Goal: Information Seeking & Learning: Learn about a topic

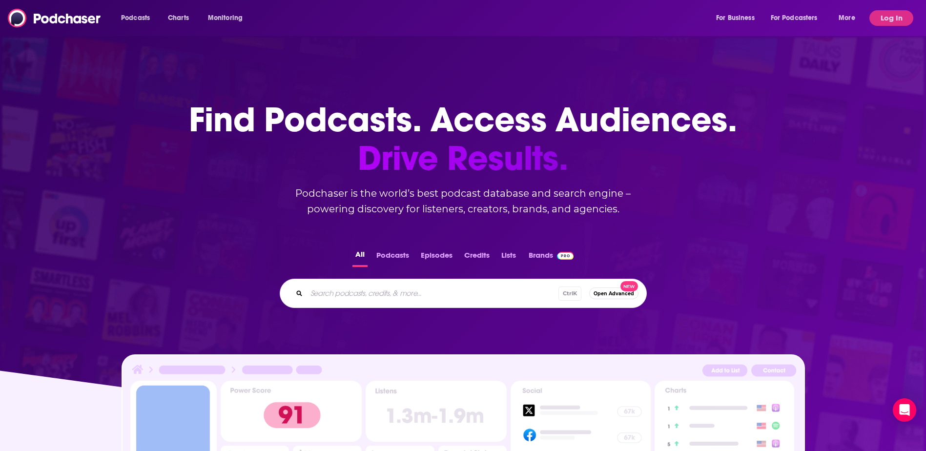
click at [342, 301] on input "Search podcasts, credits, & more..." at bounding box center [433, 294] width 252 height 16
type input "armchair expert"
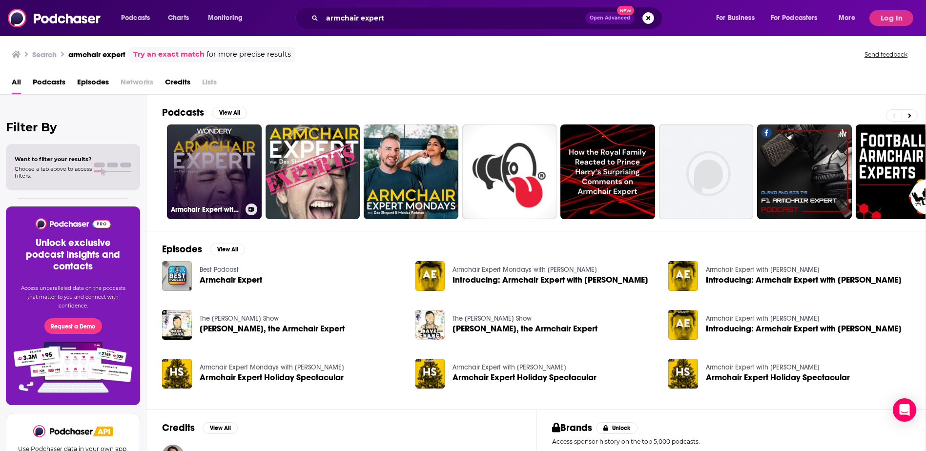
click at [212, 156] on link "Armchair Expert with [PERSON_NAME]" at bounding box center [214, 171] width 95 height 95
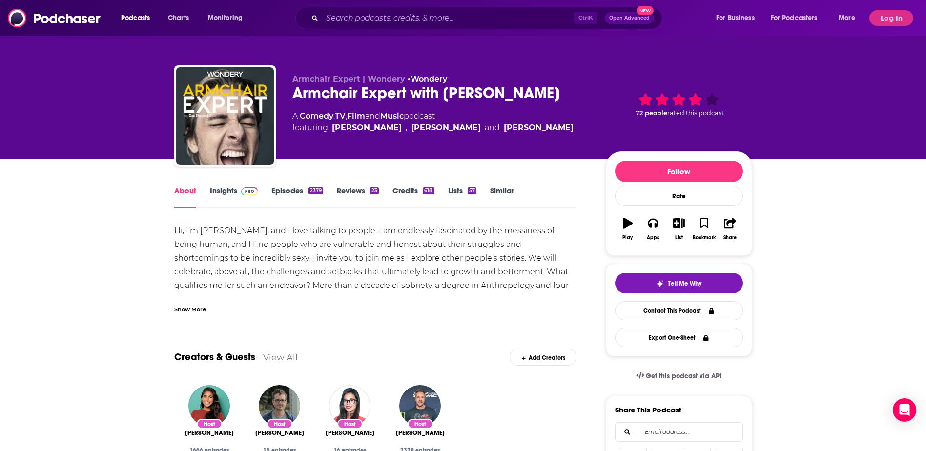
click at [224, 190] on link "Insights" at bounding box center [234, 197] width 48 height 22
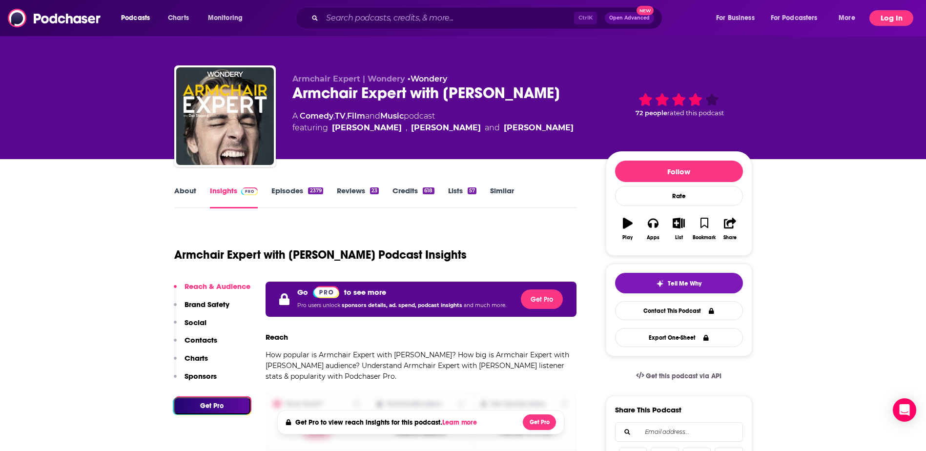
click at [896, 14] on button "Log In" at bounding box center [891, 18] width 44 height 16
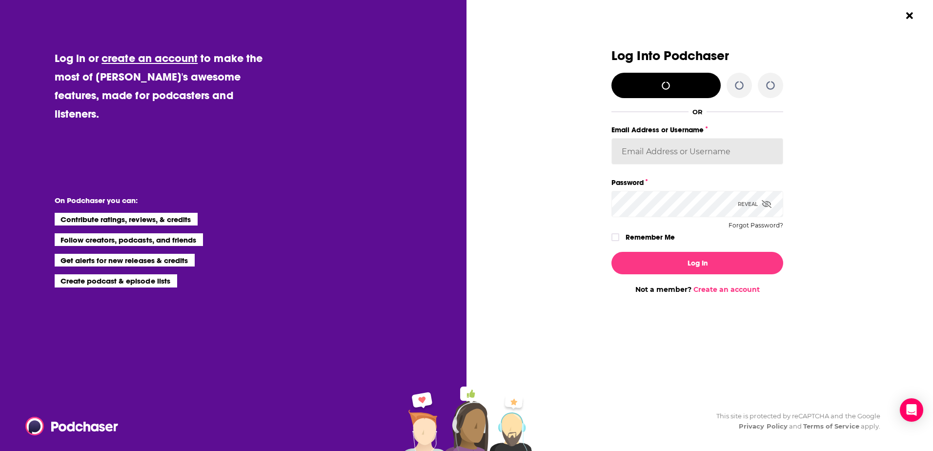
type input "[EMAIL_ADDRESS][DOMAIN_NAME]"
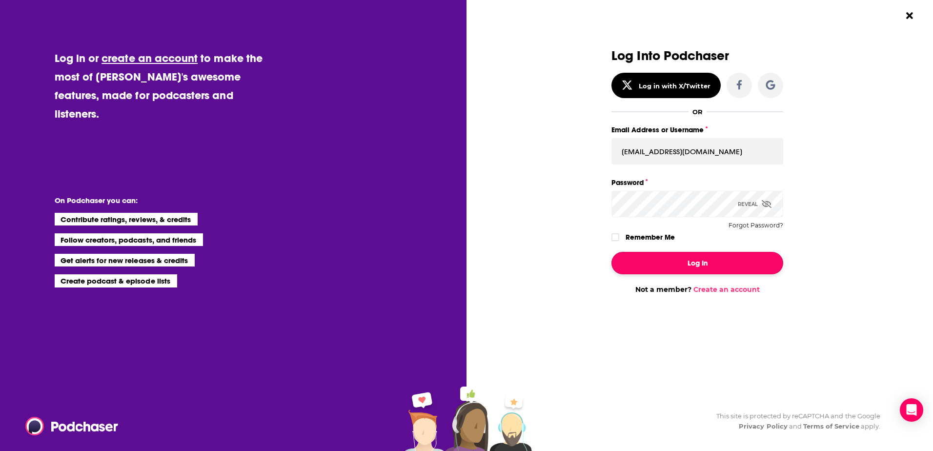
click at [663, 254] on button "Log In" at bounding box center [698, 263] width 172 height 22
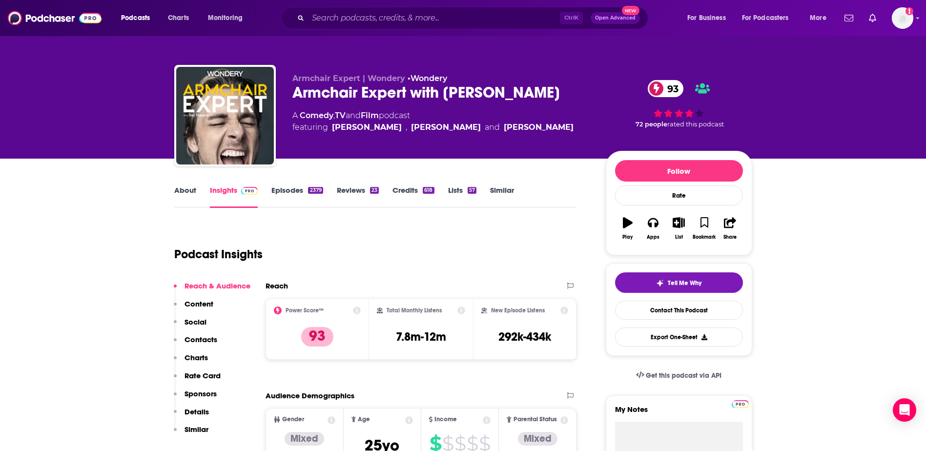
scroll to position [98, 0]
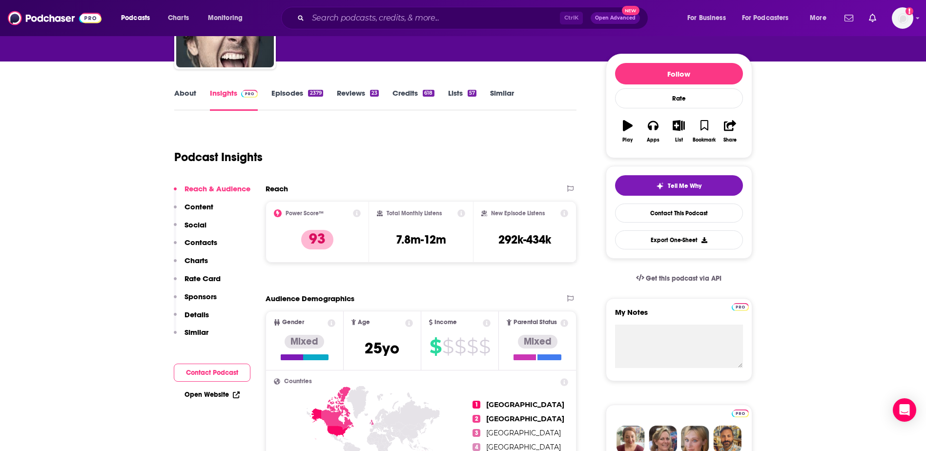
click at [204, 237] on button "Social" at bounding box center [190, 229] width 33 height 18
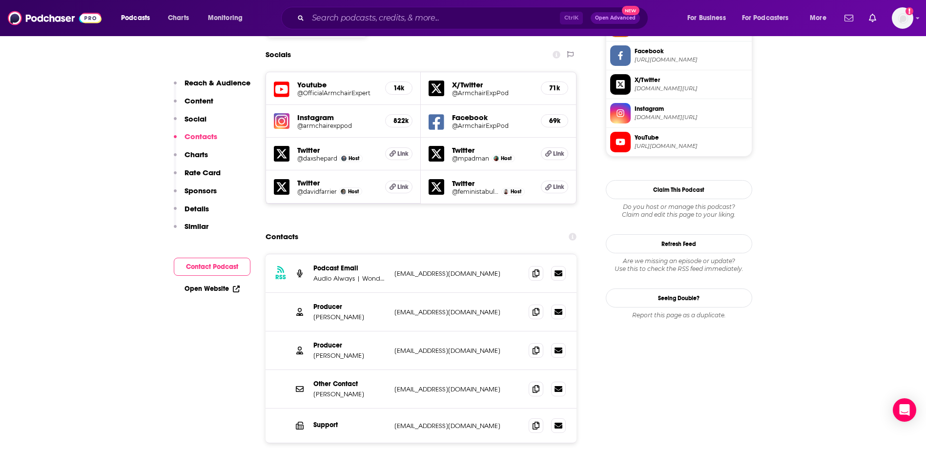
scroll to position [894, 0]
